Goal: Download file/media

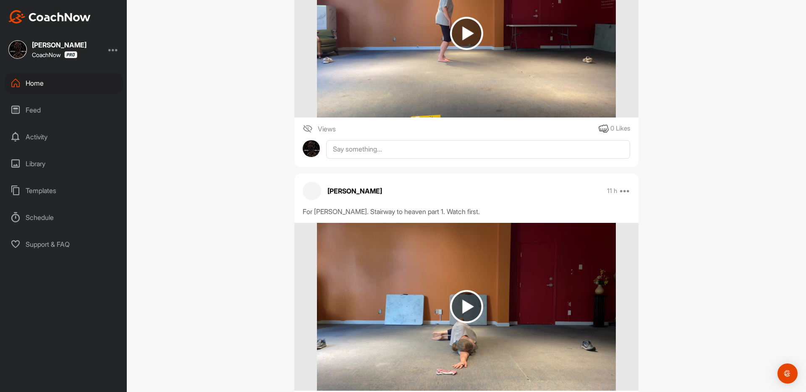
scroll to position [372, 0]
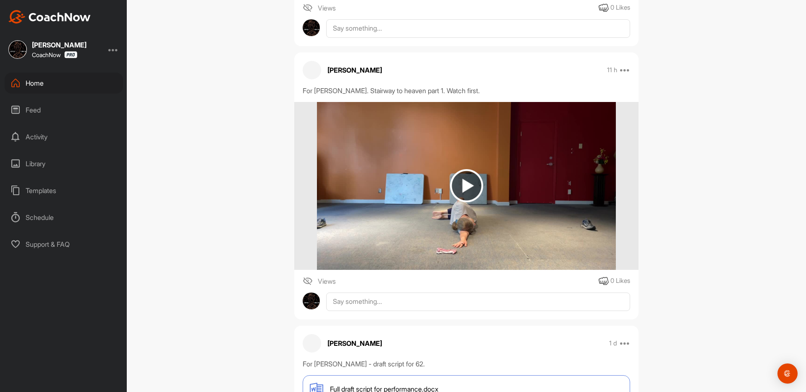
click at [466, 184] on img at bounding box center [466, 185] width 33 height 33
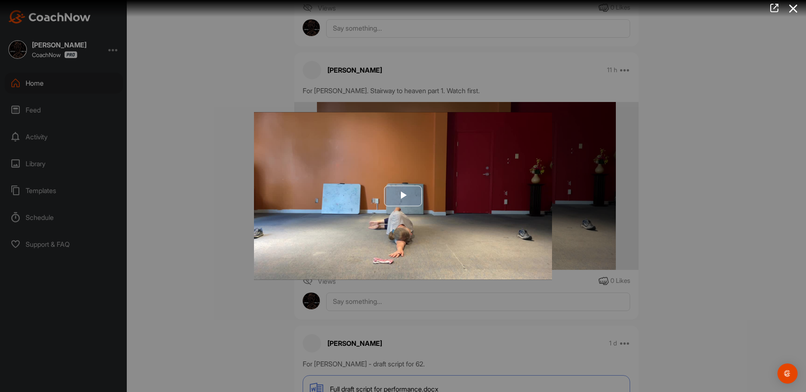
click at [403, 196] on span "Video Player" at bounding box center [403, 196] width 0 height 0
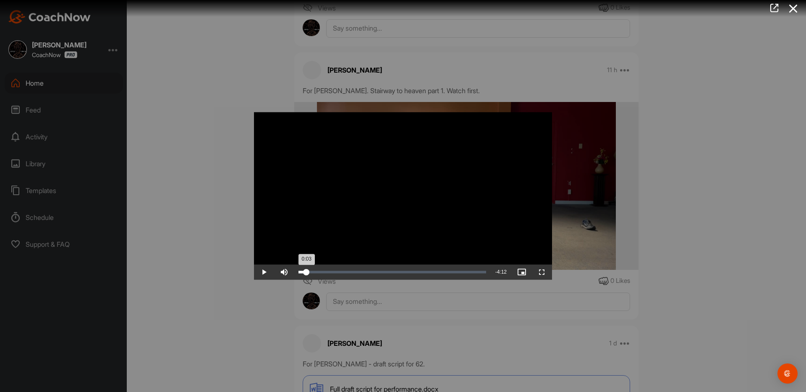
click at [306, 272] on div "Loaded : 5.93% 0:11 0:03" at bounding box center [392, 272] width 188 height 3
click at [312, 273] on div "0:19" at bounding box center [312, 272] width 0 height 3
click at [319, 272] on div "Loaded : 12.16% 0:29 0:29" at bounding box center [392, 272] width 188 height 3
click at [303, 271] on div "Loaded : 53.36% 0:05 2:17" at bounding box center [392, 272] width 188 height 3
drag, startPoint x: 303, startPoint y: 271, endPoint x: 330, endPoint y: 275, distance: 28.0
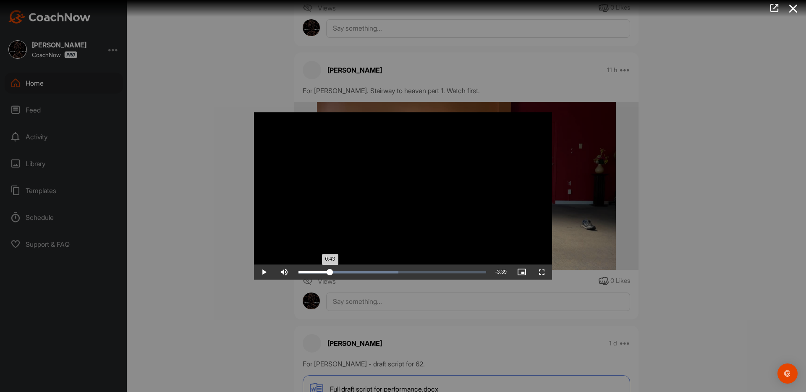
click at [330, 274] on div "0:43" at bounding box center [313, 272] width 31 height 3
drag, startPoint x: 330, startPoint y: 270, endPoint x: 340, endPoint y: 271, distance: 9.7
click at [340, 271] on div "0:58" at bounding box center [319, 272] width 42 height 3
click at [345, 271] on div "1:06" at bounding box center [321, 272] width 47 height 3
drag, startPoint x: 346, startPoint y: 271, endPoint x: 340, endPoint y: 270, distance: 6.7
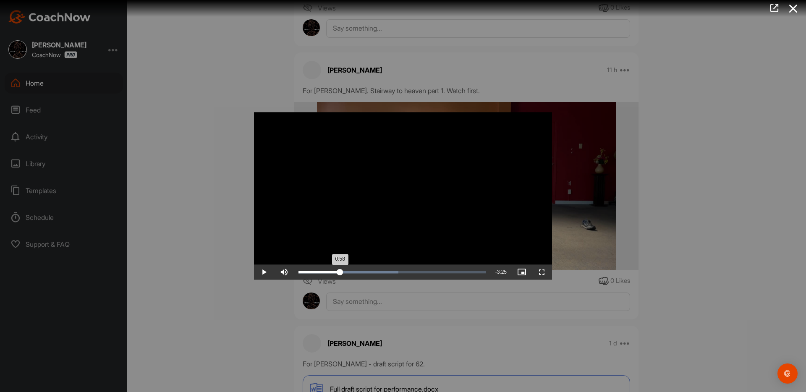
click at [340, 271] on div "0:58" at bounding box center [319, 272] width 42 height 3
drag, startPoint x: 344, startPoint y: 272, endPoint x: 351, endPoint y: 275, distance: 8.3
click at [351, 274] on div "1:14" at bounding box center [324, 272] width 53 height 3
click at [348, 272] on div "1:11" at bounding box center [323, 272] width 50 height 3
drag, startPoint x: 352, startPoint y: 271, endPoint x: 361, endPoint y: 271, distance: 8.4
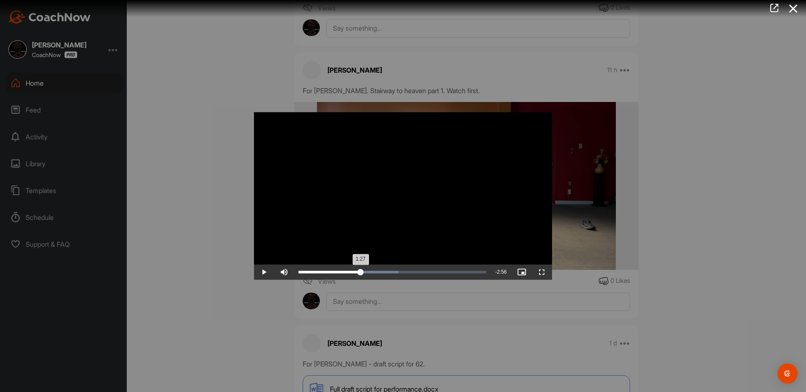
click at [361, 271] on div "1:27" at bounding box center [329, 272] width 62 height 3
drag, startPoint x: 363, startPoint y: 271, endPoint x: 381, endPoint y: 273, distance: 17.8
click at [381, 273] on div "1:55" at bounding box center [339, 272] width 82 height 3
drag, startPoint x: 385, startPoint y: 272, endPoint x: 391, endPoint y: 272, distance: 5.9
click at [390, 272] on div "2:08" at bounding box center [344, 272] width 92 height 3
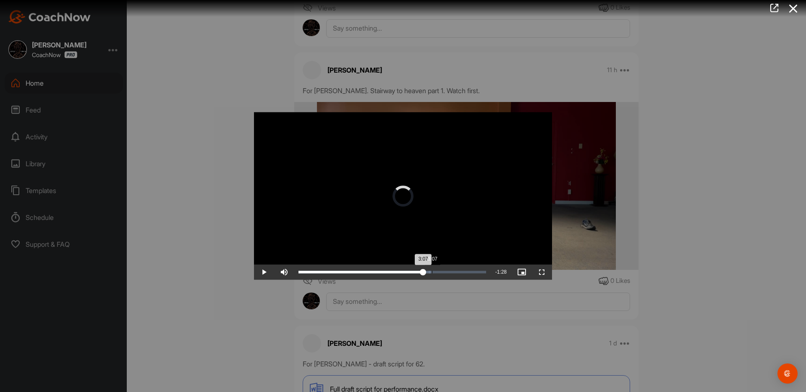
drag, startPoint x: 418, startPoint y: 273, endPoint x: 432, endPoint y: 275, distance: 14.0
click at [432, 275] on div "Loaded : 70.42% 3:07 3:07" at bounding box center [392, 272] width 196 height 15
click at [440, 271] on div "3:18" at bounding box center [440, 272] width 0 height 3
click at [447, 271] on div "Loaded : 76.97% 3:28 3:20" at bounding box center [392, 272] width 188 height 3
click at [456, 271] on div "Loaded : 80.40% 3:42 3:29" at bounding box center [392, 272] width 188 height 3
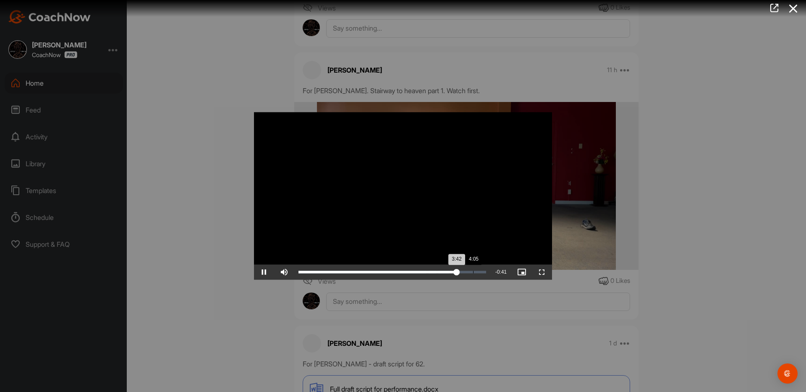
click at [473, 270] on div "Loaded : 85.27% 4:05 3:42" at bounding box center [392, 272] width 196 height 15
click at [479, 270] on div "Loaded : 95.31% 4:15 4:07" at bounding box center [392, 272] width 196 height 15
click at [457, 60] on div at bounding box center [403, 196] width 806 height 392
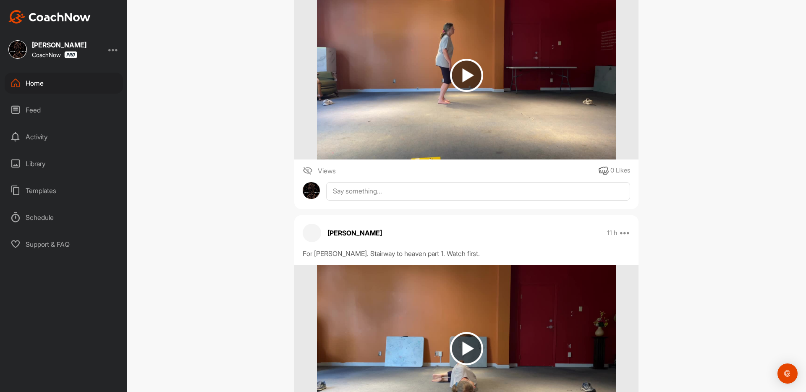
scroll to position [209, 0]
click at [470, 67] on img at bounding box center [466, 75] width 33 height 33
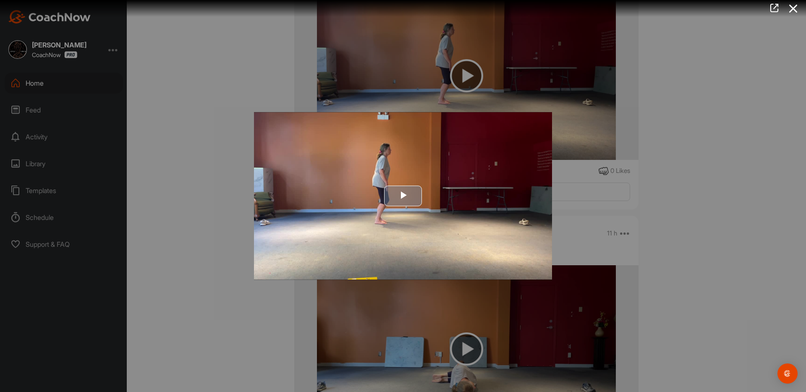
click at [403, 196] on span "Video Player" at bounding box center [403, 196] width 0 height 0
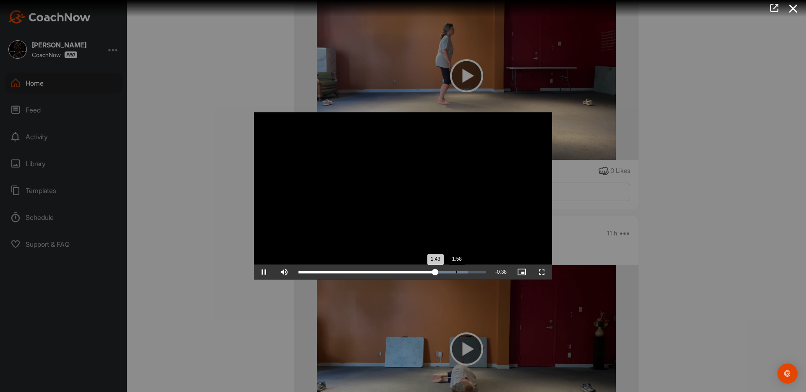
click at [456, 270] on div "Loaded : 90.18% 1:58 1:43" at bounding box center [392, 272] width 196 height 15
click at [217, 75] on div at bounding box center [403, 196] width 806 height 392
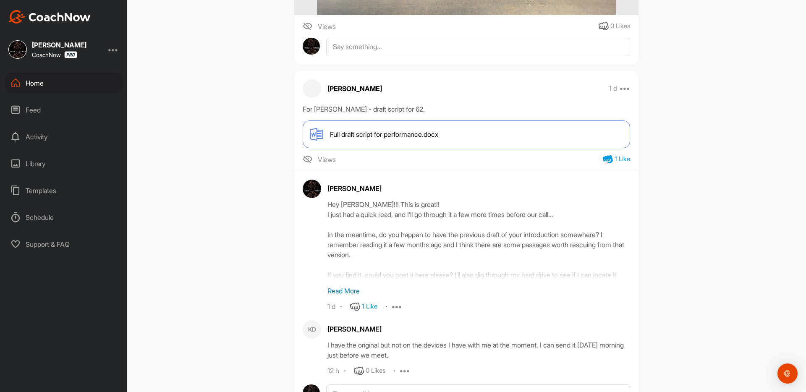
scroll to position [631, 0]
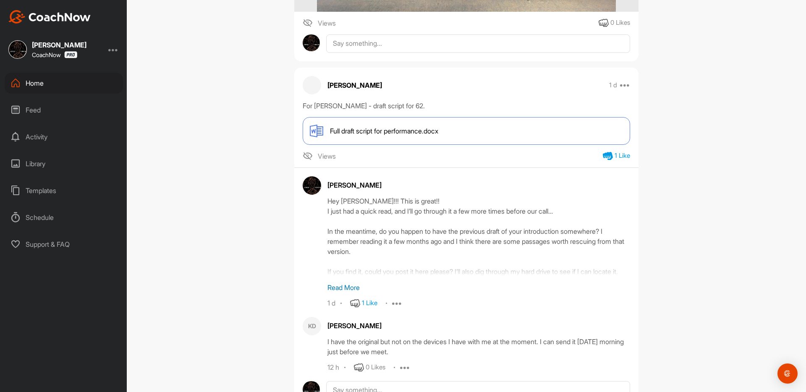
click at [398, 134] on span "Full draft script for performance.docx" at bounding box center [384, 131] width 108 height 10
click at [0, 0] on div "Jorge Crecis CoachNow Home Feed Activity Library Templates Schedule Support & F…" at bounding box center [403, 196] width 806 height 392
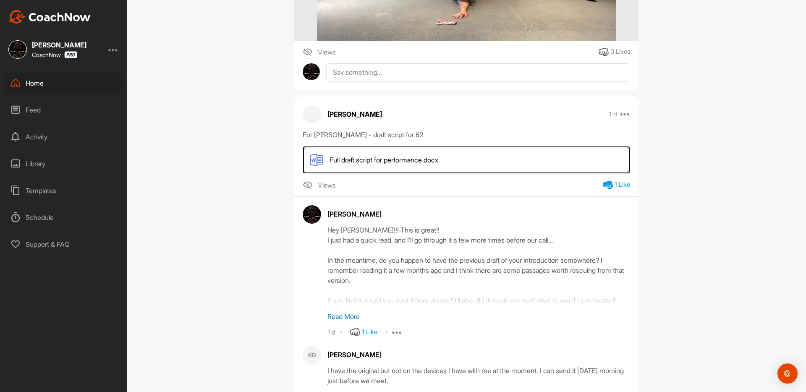
scroll to position [571, 0]
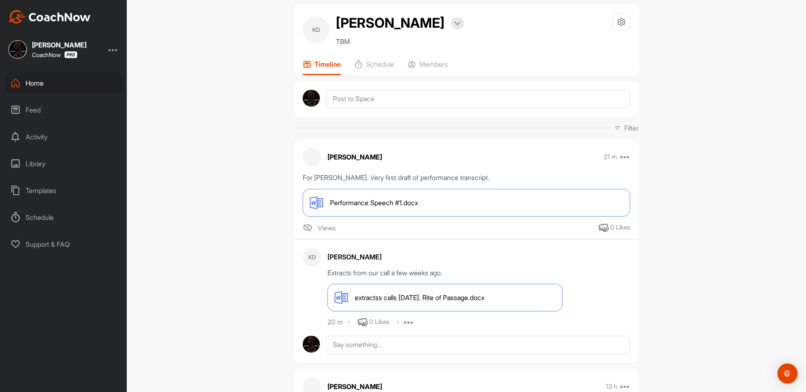
scroll to position [13, 0]
click at [447, 294] on span "extractss calls 3rd June 2025. Rite of Passage.docx" at bounding box center [420, 297] width 130 height 10
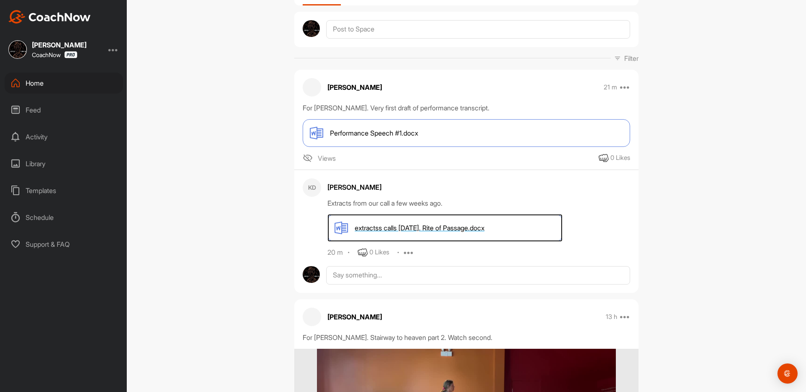
scroll to position [0, 0]
